Goal: Information Seeking & Learning: Learn about a topic

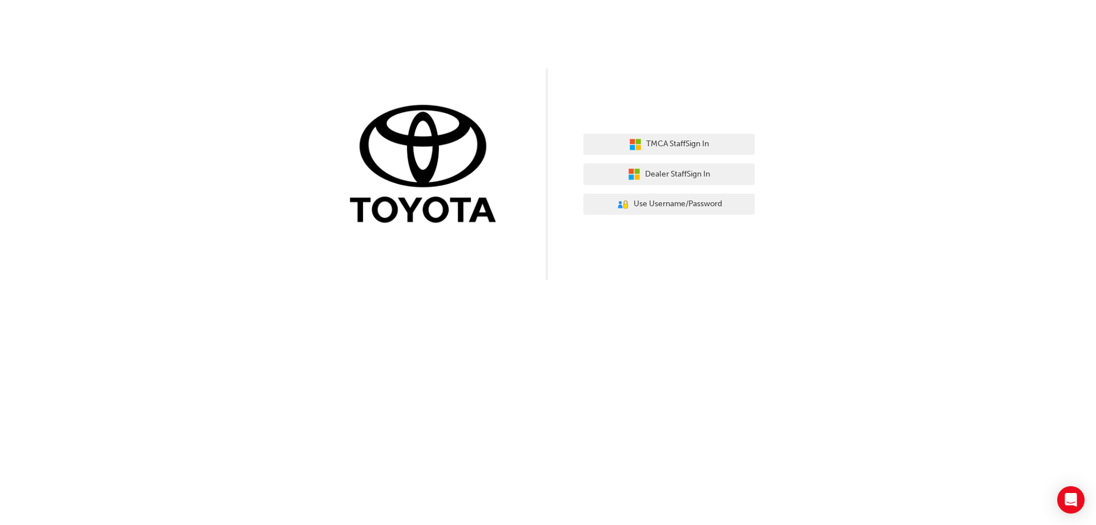
drag, startPoint x: 0, startPoint y: 0, endPoint x: 247, endPoint y: 55, distance: 252.6
click at [247, 55] on div "TMCA Staff Sign In Dealer Staff Sign In User Authentication Icon - Blue Person,…" at bounding box center [548, 140] width 1096 height 280
click at [651, 180] on span "Dealer Staff Sign In" at bounding box center [677, 174] width 65 height 13
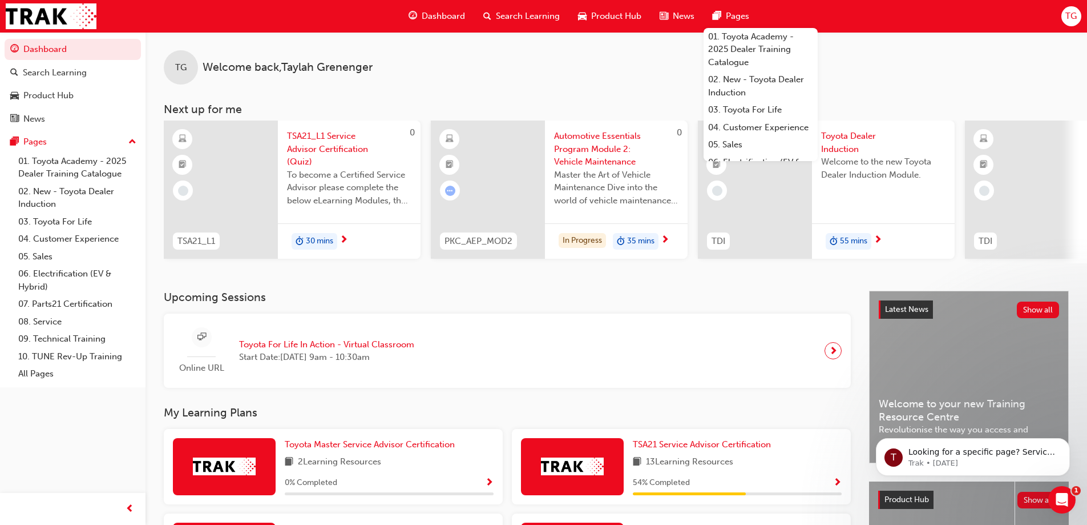
click at [676, 285] on div "TG Welcome back , [PERSON_NAME] Next up for me 0 TSA21_L1 TSA21_L1 Service Advi…" at bounding box center [617, 161] width 942 height 259
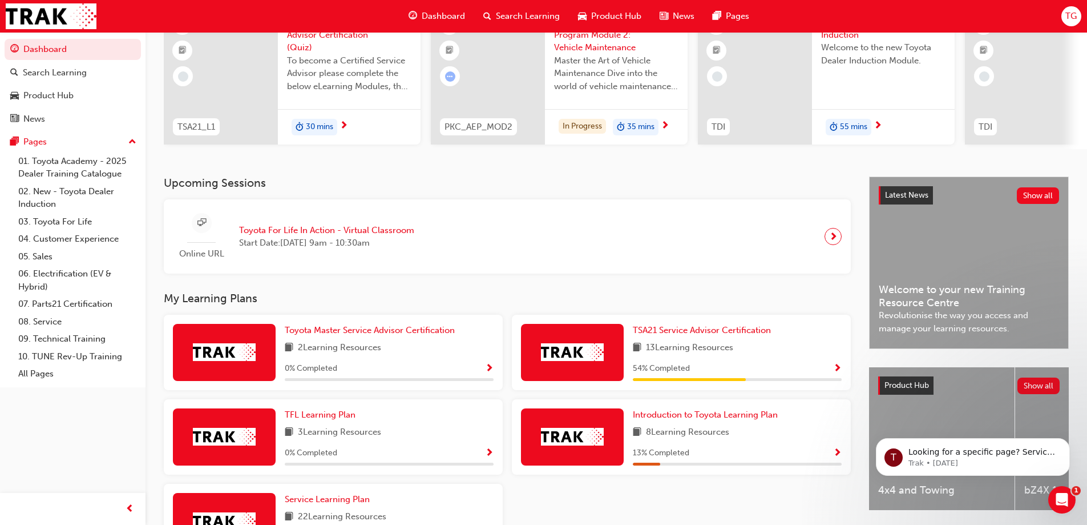
scroll to position [209, 0]
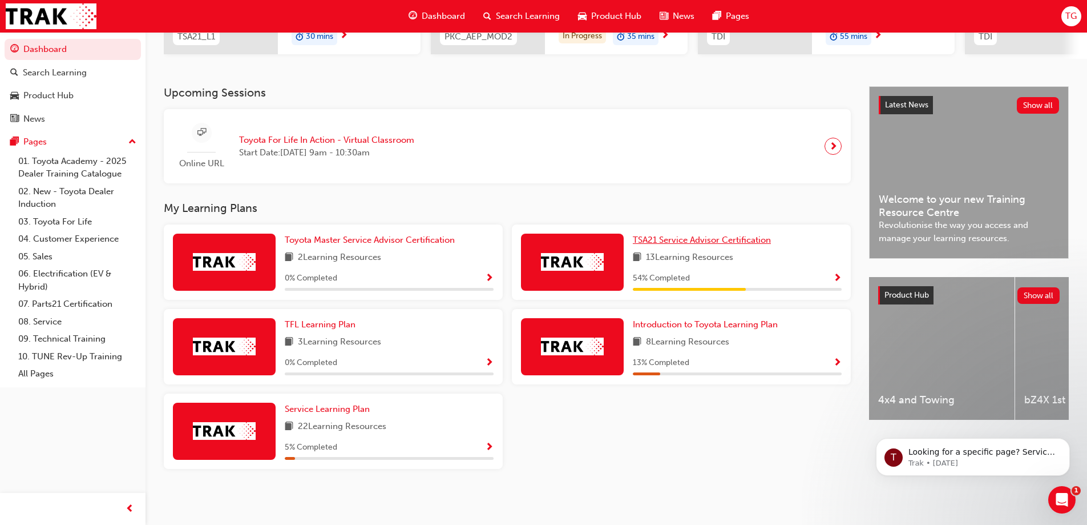
click at [709, 240] on span "TSA21 Service Advisor Certification" at bounding box center [702, 240] width 138 height 10
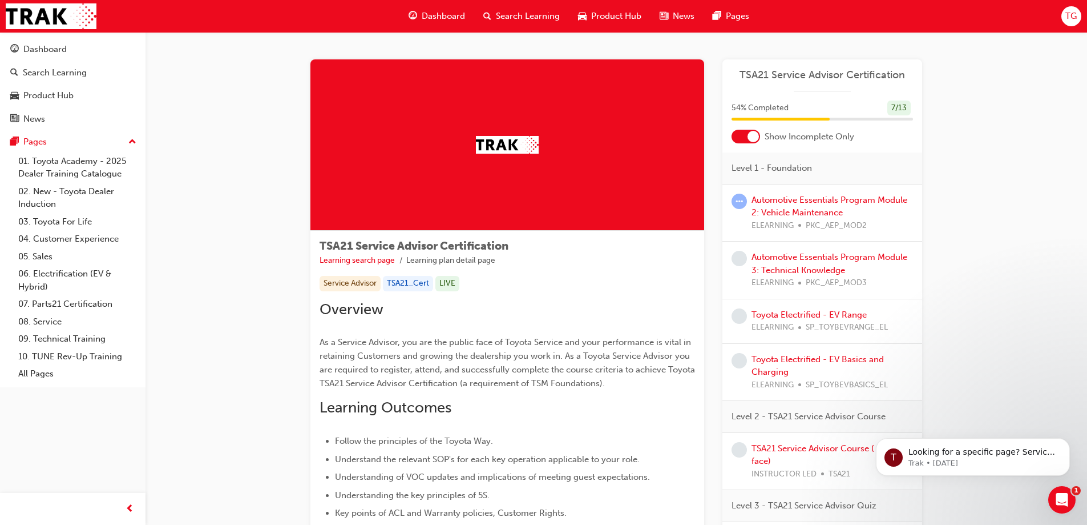
click at [747, 136] on div at bounding box center [746, 137] width 29 height 14
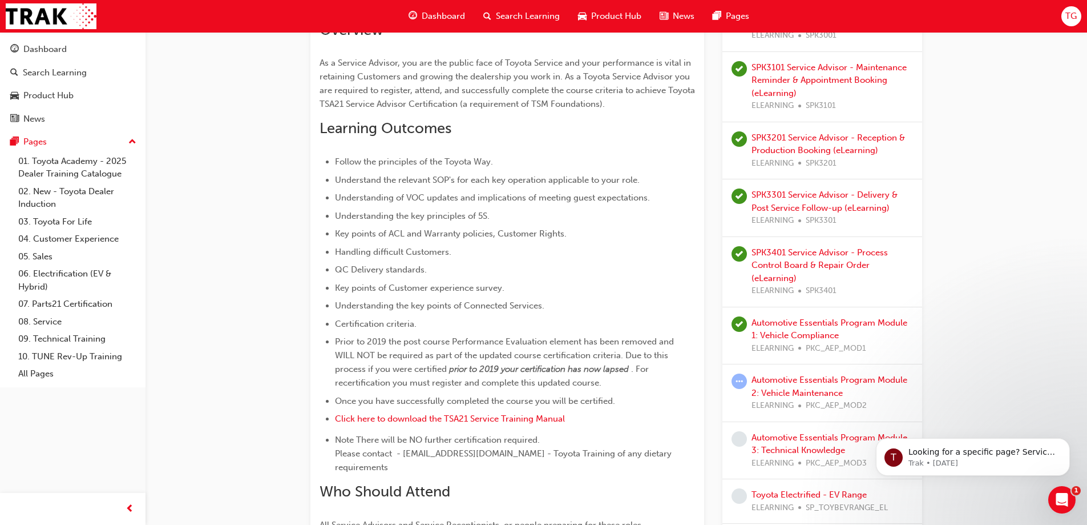
scroll to position [342, 0]
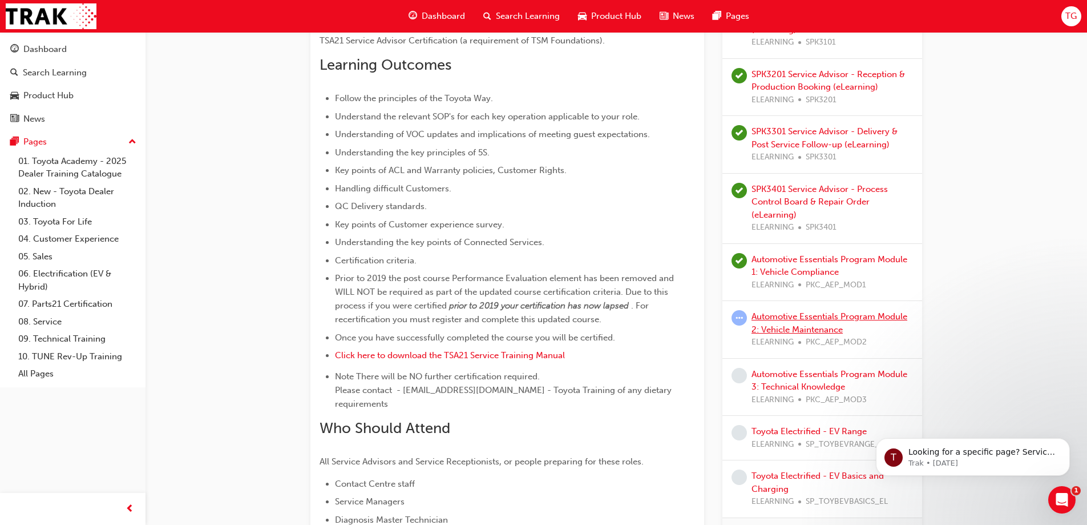
click at [783, 311] on link "Automotive Essentials Program Module 2: Vehicle Maintenance" at bounding box center [830, 322] width 156 height 23
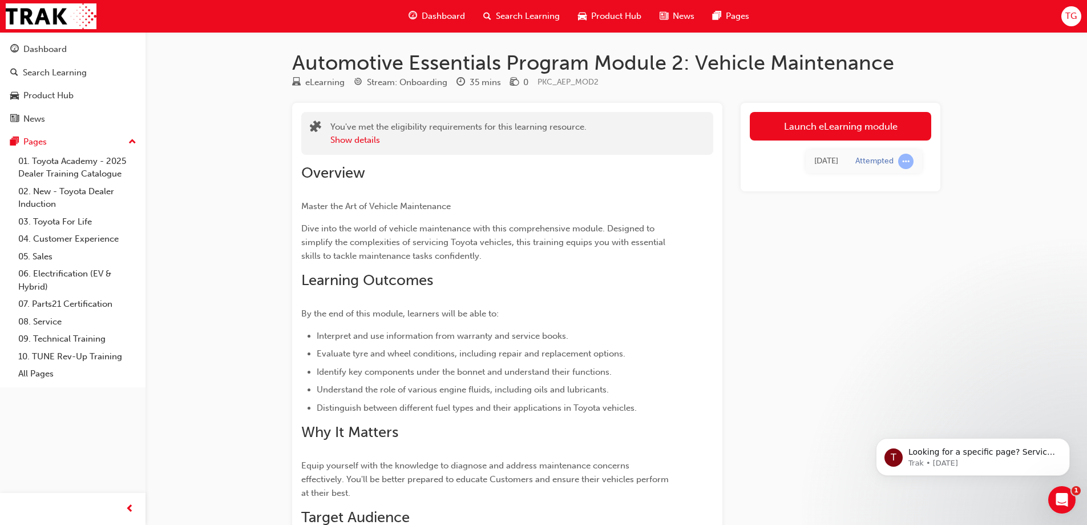
click html "T Looking for a specific page? Service, Service Advisor Trak • [DATE]"
click at [796, 125] on link "Launch eLearning module" at bounding box center [841, 126] width 182 height 29
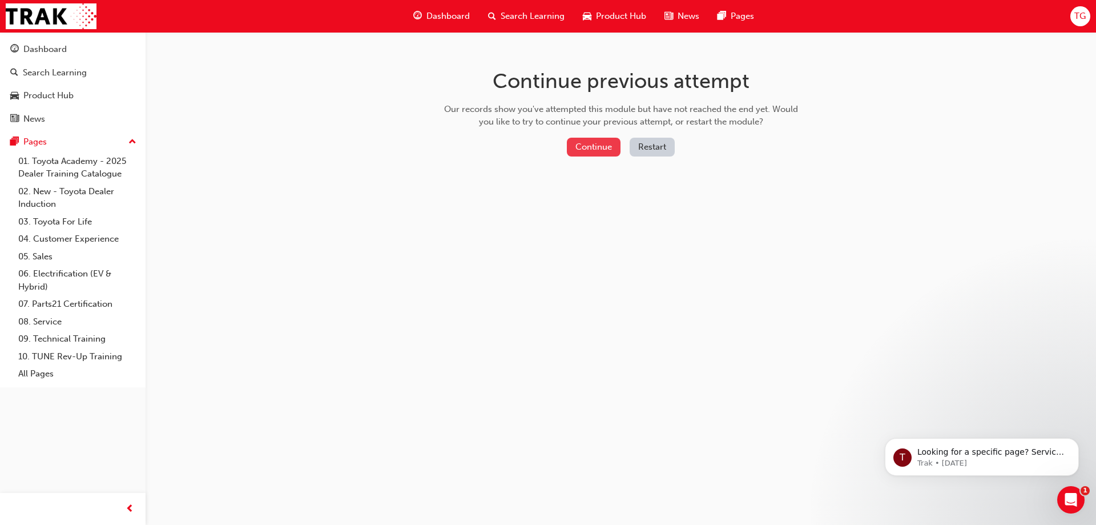
click at [599, 148] on button "Continue" at bounding box center [594, 147] width 54 height 19
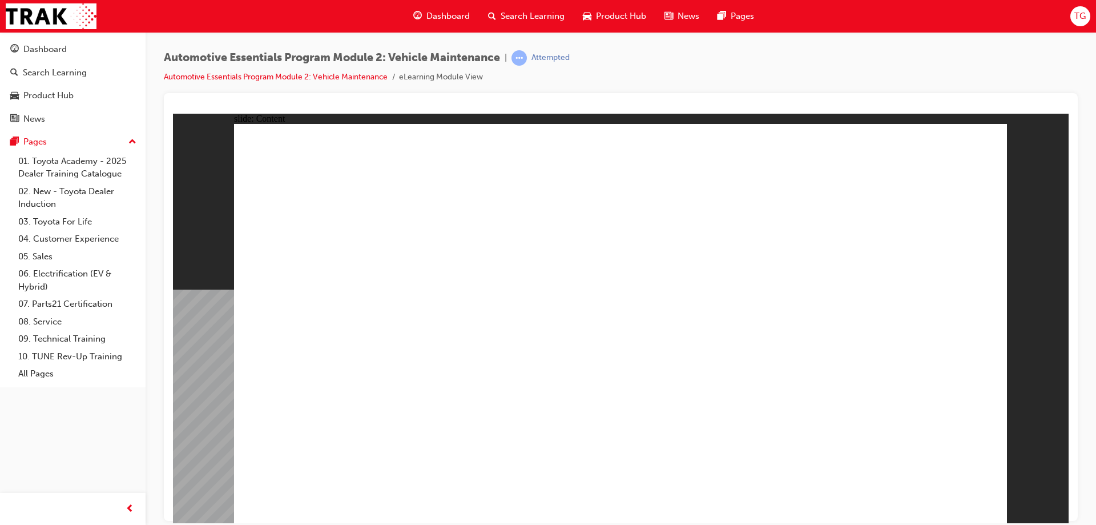
drag, startPoint x: 990, startPoint y: 157, endPoint x: 972, endPoint y: 227, distance: 71.8
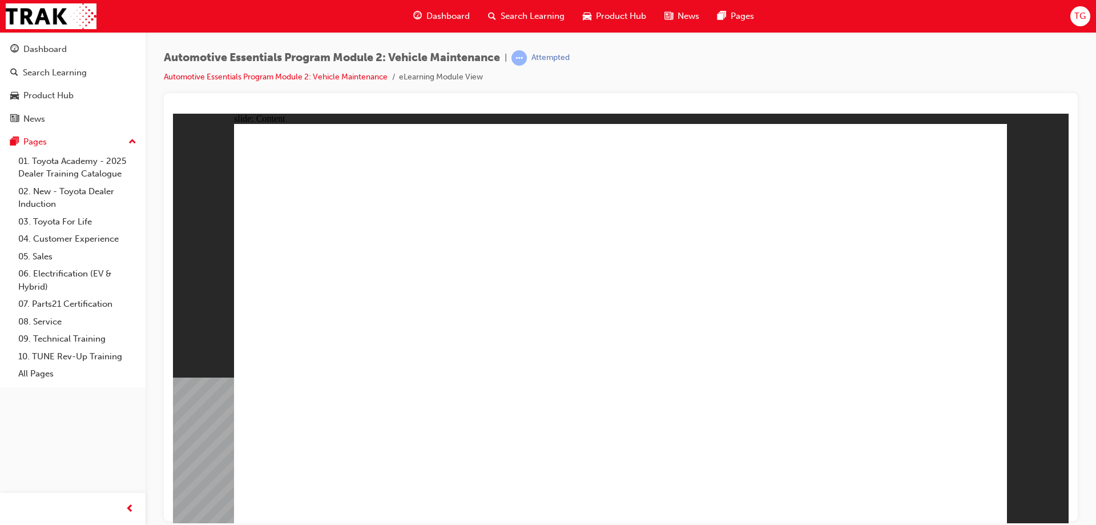
radio input "true"
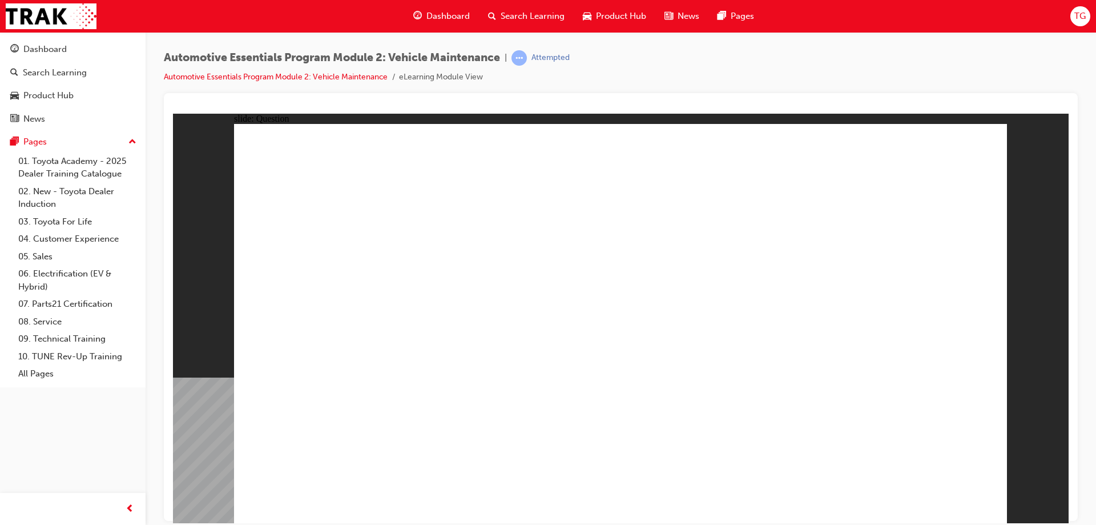
radio input "true"
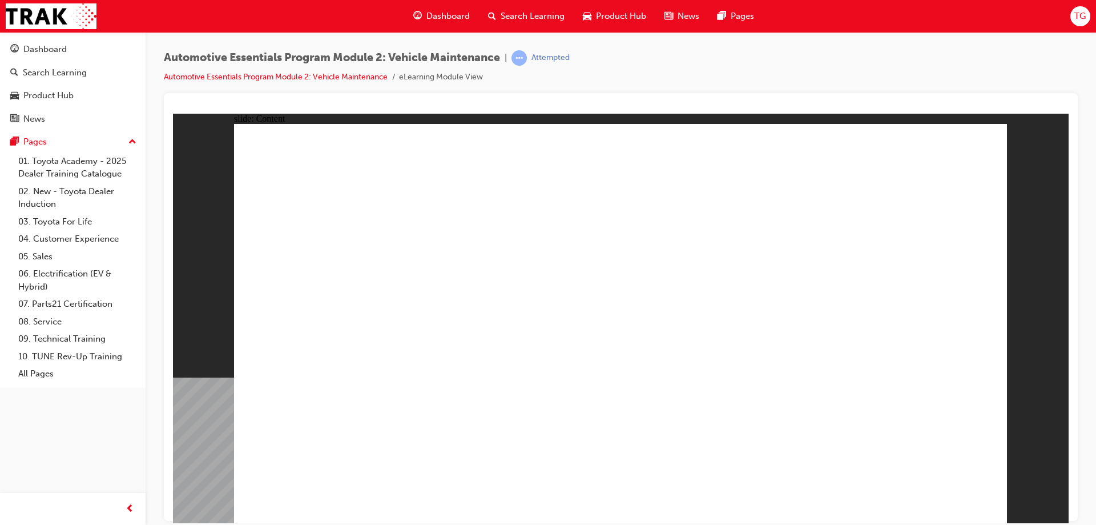
drag, startPoint x: 909, startPoint y: 487, endPoint x: 916, endPoint y: 484, distance: 7.9
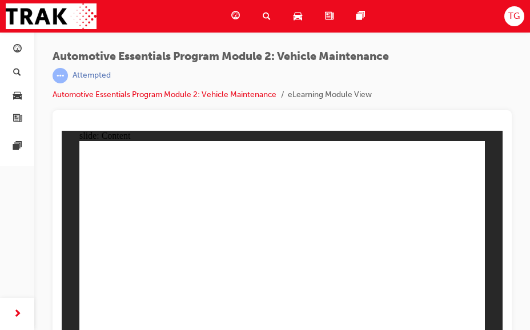
scroll to position [15, 0]
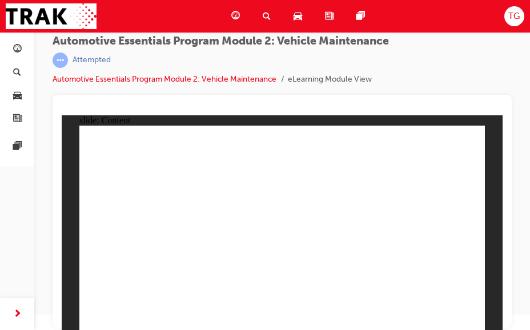
drag, startPoint x: 357, startPoint y: 162, endPoint x: 347, endPoint y: 160, distance: 10.4
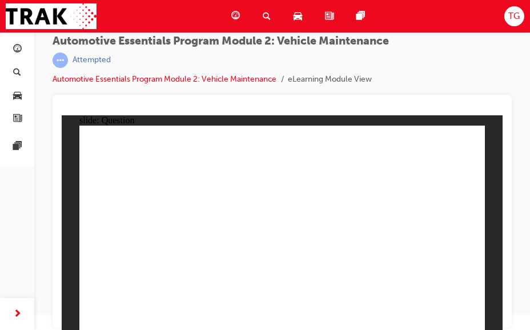
drag, startPoint x: 260, startPoint y: 215, endPoint x: 254, endPoint y: 225, distance: 11.8
radio input "true"
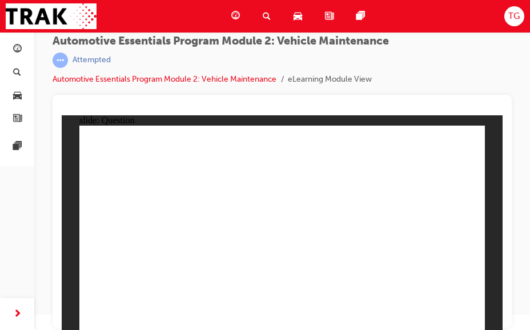
radio input "true"
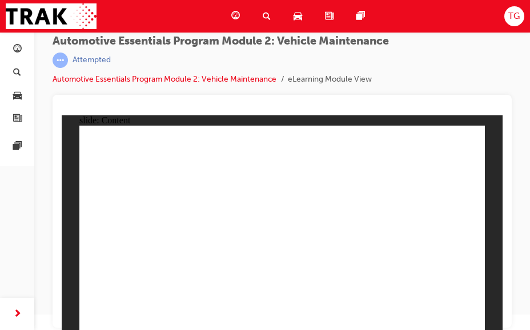
drag, startPoint x: 207, startPoint y: 167, endPoint x: 212, endPoint y: 174, distance: 9.0
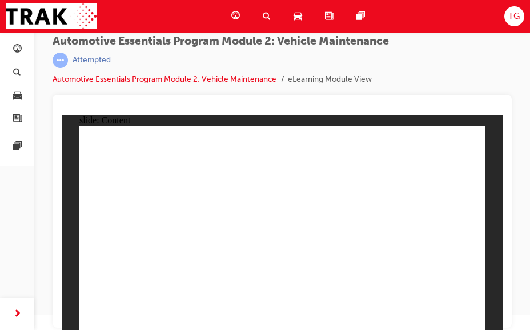
drag, startPoint x: 431, startPoint y: 315, endPoint x: 454, endPoint y: 317, distance: 22.9
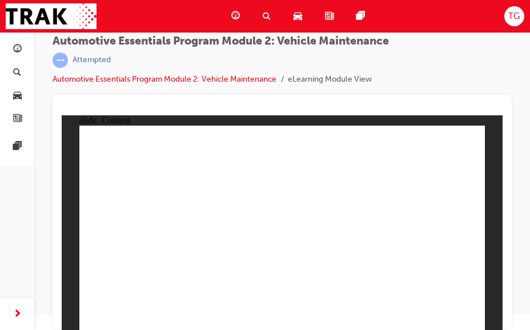
radio input "true"
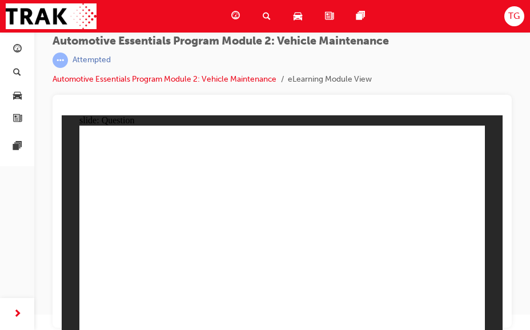
radio input "true"
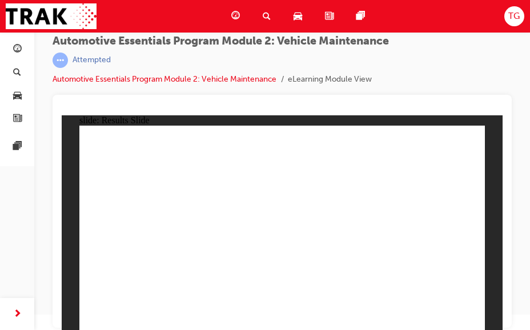
radio input "true"
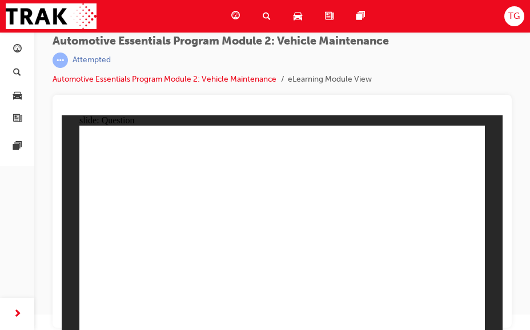
radio input "true"
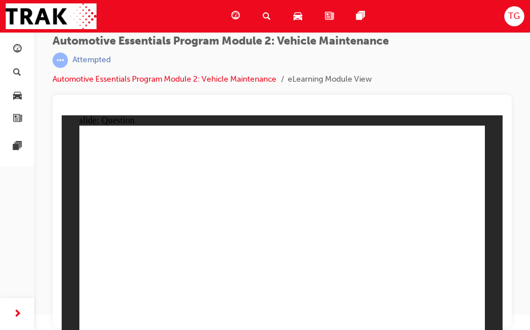
radio input "true"
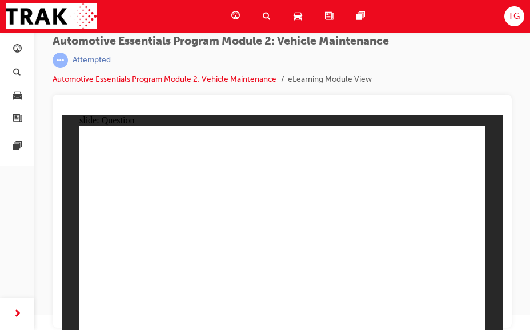
radio input "true"
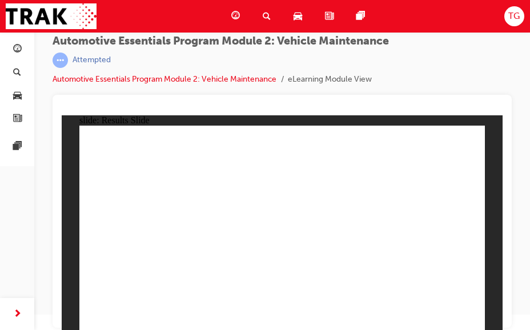
radio input "true"
drag, startPoint x: 440, startPoint y: 310, endPoint x: 453, endPoint y: 315, distance: 13.9
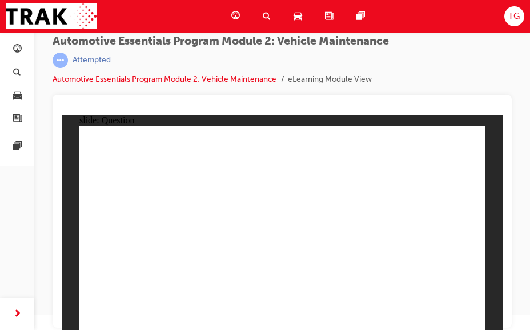
radio input "true"
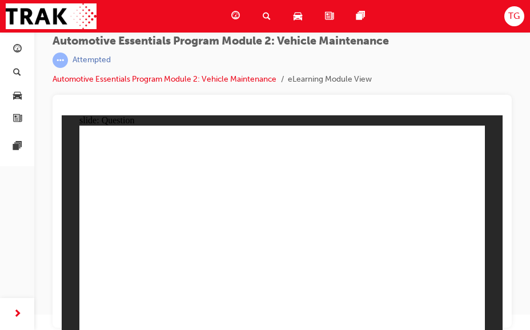
click at [429, 94] on div "Automotive Essentials Program Module 2: Vehicle Maintenance | Attempted Automot…" at bounding box center [282, 65] width 459 height 60
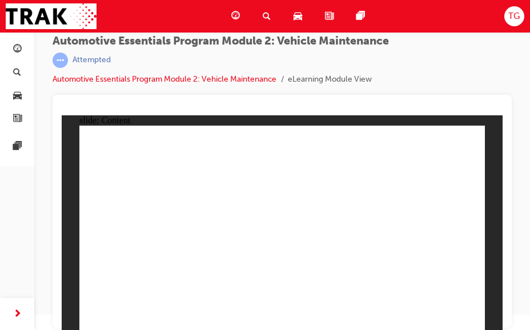
drag, startPoint x: 465, startPoint y: 141, endPoint x: 433, endPoint y: 185, distance: 54.3
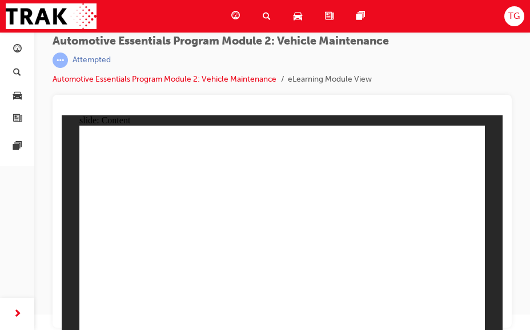
click at [509, 128] on div at bounding box center [282, 211] width 459 height 233
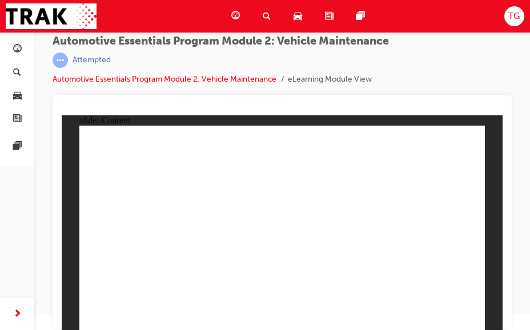
drag, startPoint x: 467, startPoint y: 131, endPoint x: 463, endPoint y: 148, distance: 18.1
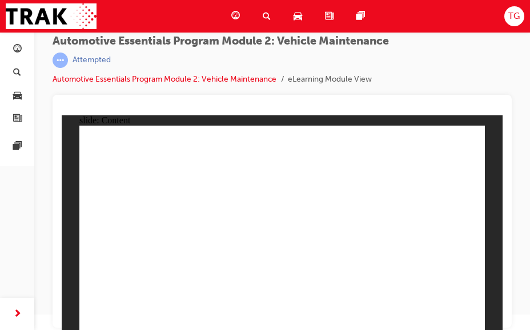
radio input "true"
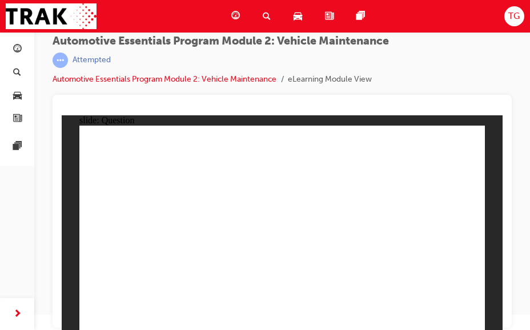
radio input "true"
